Goal: Find specific page/section: Find specific page/section

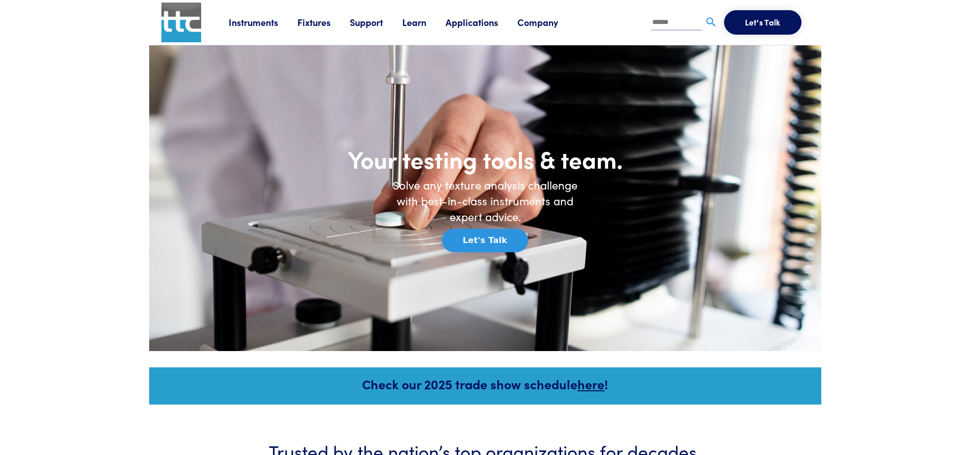
click at [323, 26] on link "Fixtures" at bounding box center [323, 22] width 52 height 13
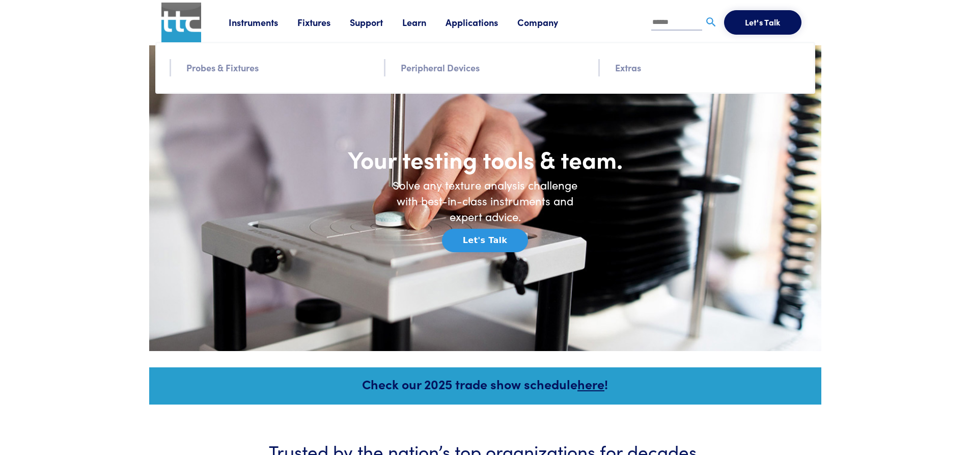
click at [317, 20] on link "Fixtures" at bounding box center [323, 22] width 52 height 13
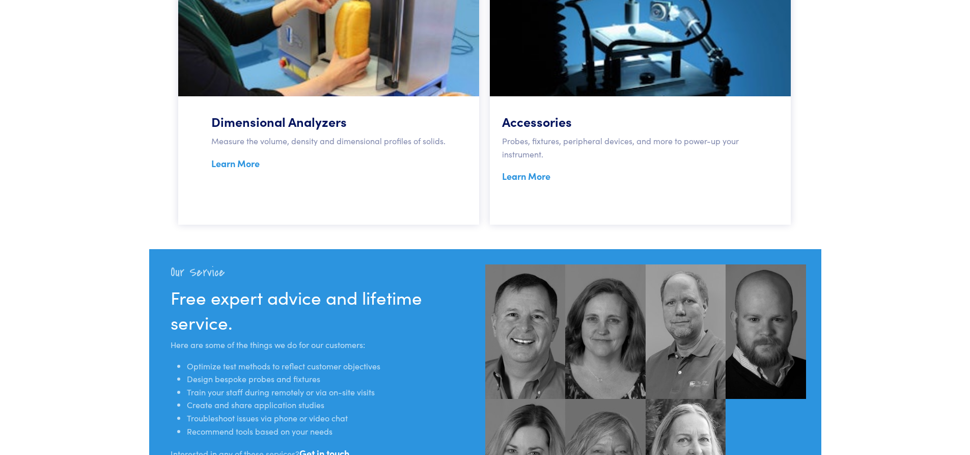
scroll to position [968, 0]
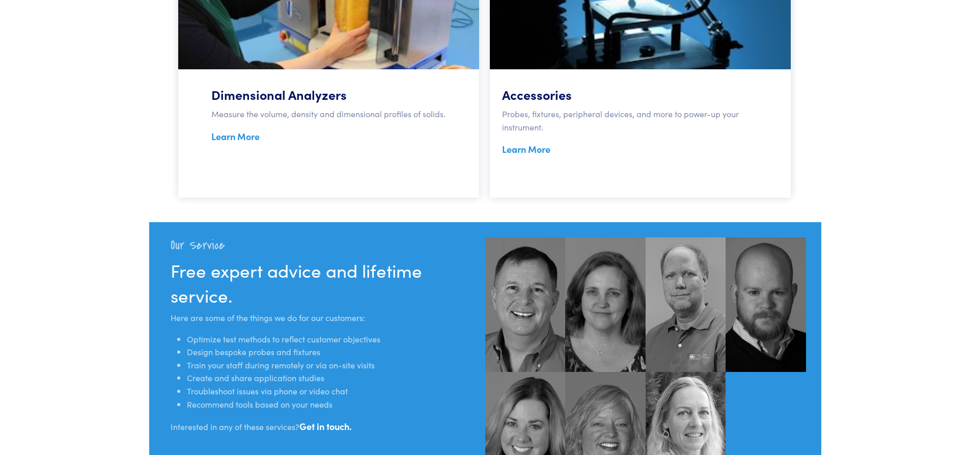
click at [525, 150] on link "Learn More" at bounding box center [526, 149] width 48 height 13
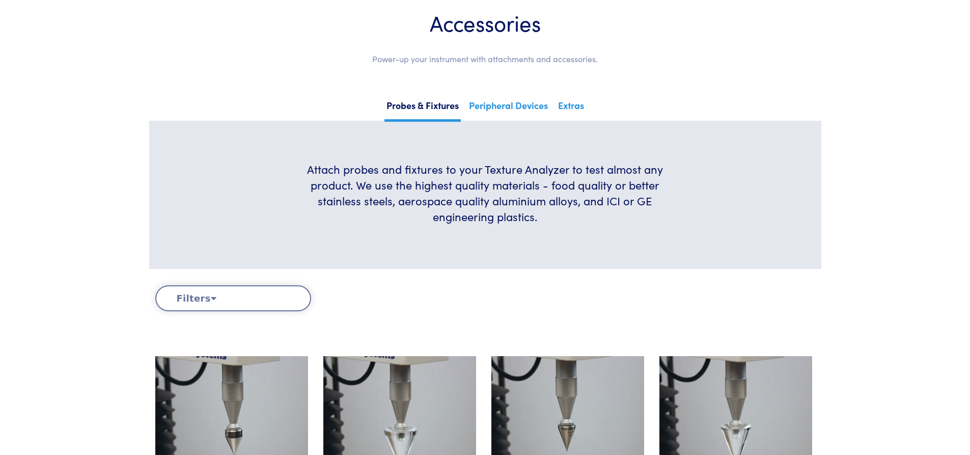
scroll to position [255, 0]
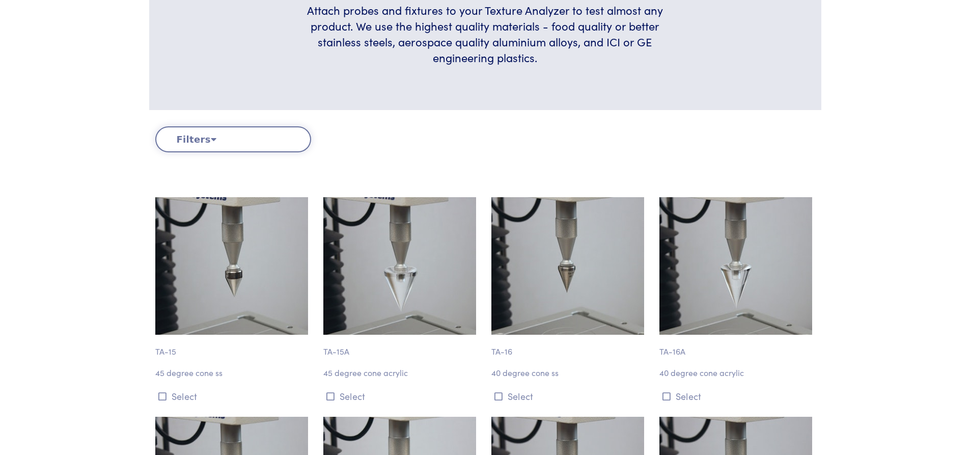
click at [238, 140] on button "Filters" at bounding box center [233, 139] width 156 height 26
click at [211, 137] on icon at bounding box center [214, 138] width 6 height 9
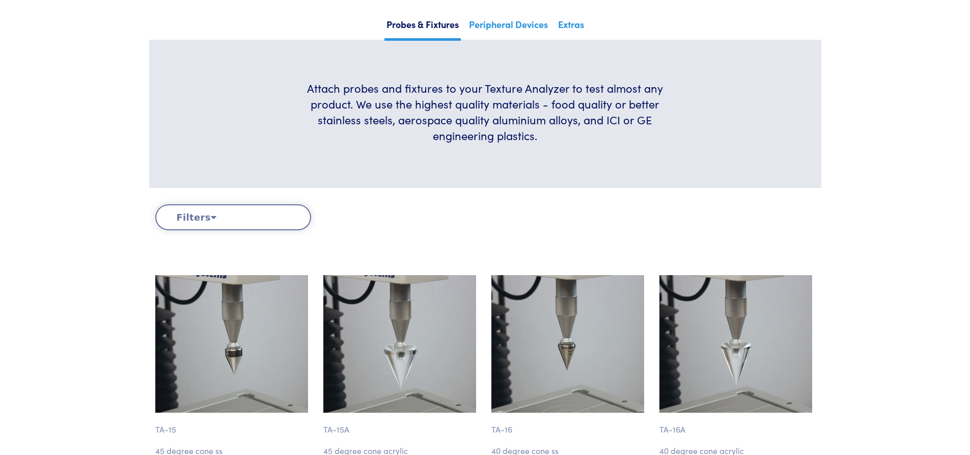
scroll to position [153, 0]
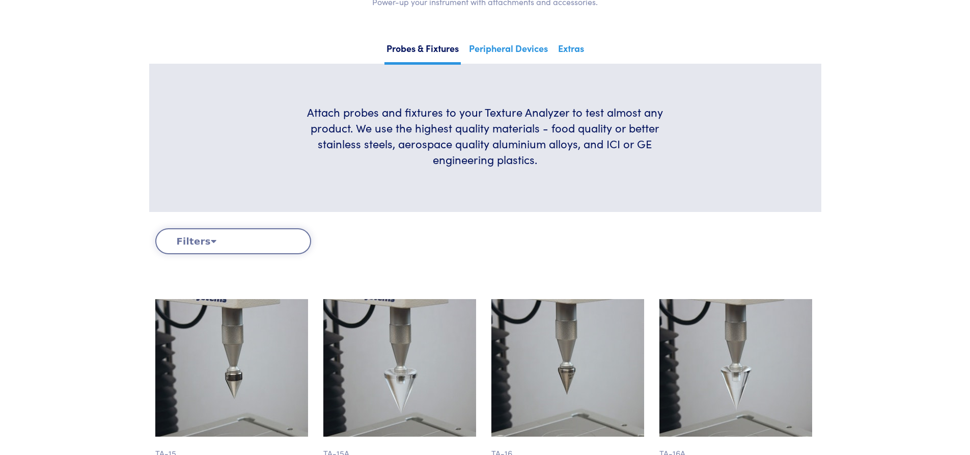
click at [187, 238] on button "Filters" at bounding box center [233, 241] width 156 height 26
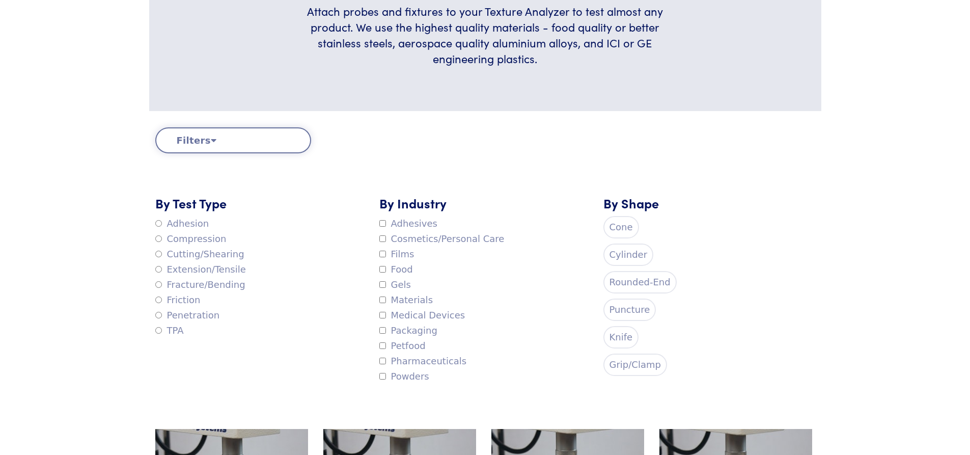
scroll to position [255, 0]
click at [644, 283] on label "Rounded-End" at bounding box center [639, 281] width 73 height 22
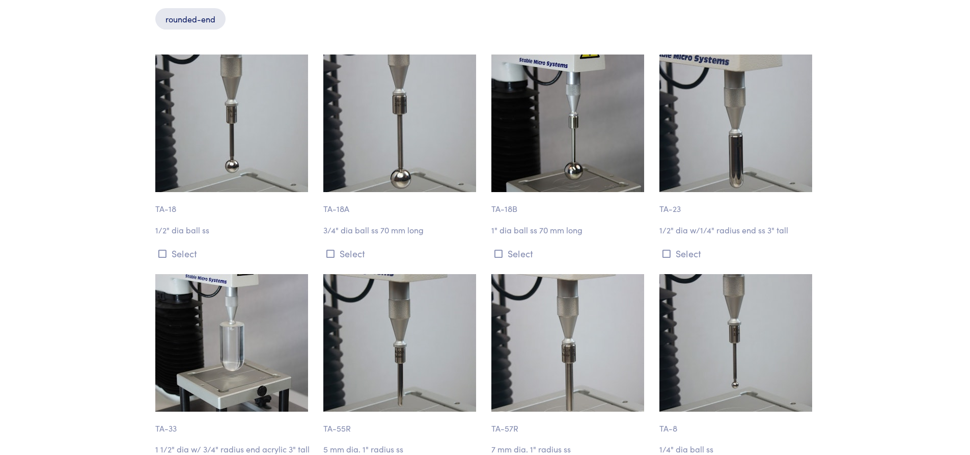
scroll to position [611, 0]
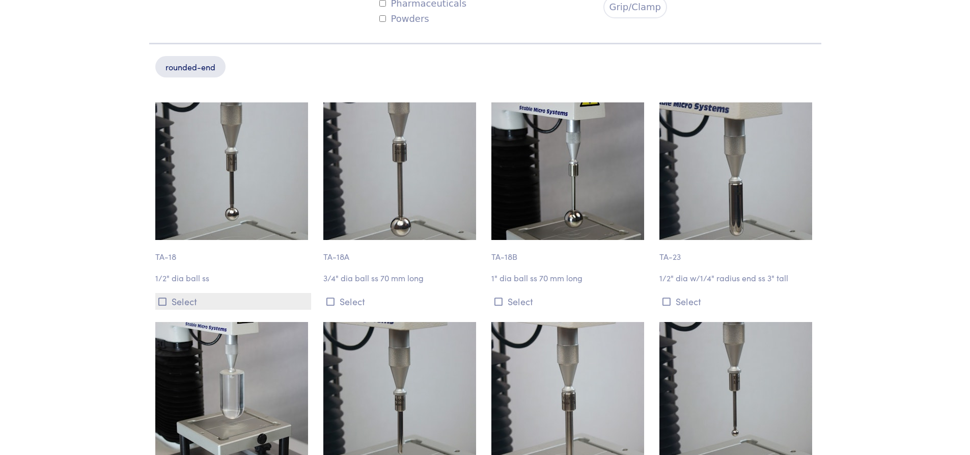
click at [179, 304] on button "Select" at bounding box center [233, 301] width 156 height 17
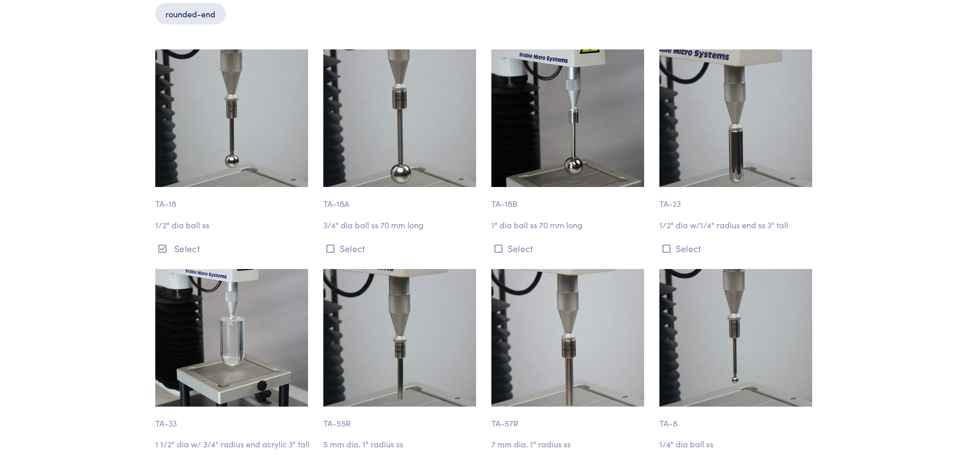
scroll to position [662, 0]
